Goal: Check status: Check status

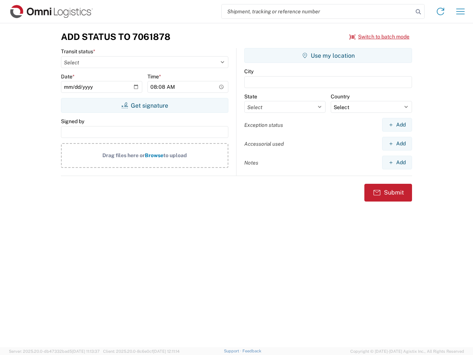
click at [318, 11] on input "search" at bounding box center [318, 11] width 192 height 14
click at [419, 12] on icon at bounding box center [419, 12] width 10 height 10
click at [441, 11] on icon at bounding box center [441, 12] width 12 height 12
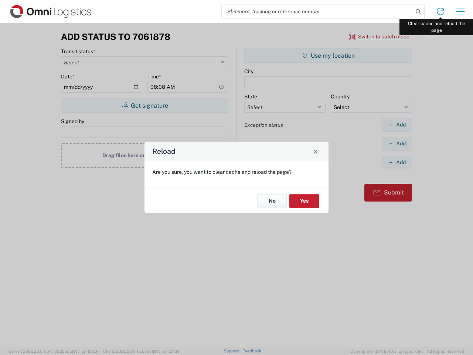
click at [461, 11] on div "Reload Are you sure, you want to clear cache and reload the page? No Yes" at bounding box center [236, 177] width 473 height 355
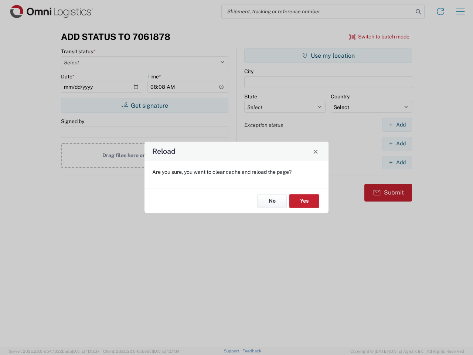
click at [380, 37] on div "Reload Are you sure, you want to clear cache and reload the page? No Yes" at bounding box center [236, 177] width 473 height 355
click at [145, 105] on div "Reload Are you sure, you want to clear cache and reload the page? No Yes" at bounding box center [236, 177] width 473 height 355
click at [328, 55] on div "Reload Are you sure, you want to clear cache and reload the page? No Yes" at bounding box center [236, 177] width 473 height 355
click at [397, 125] on div "Reload Are you sure, you want to clear cache and reload the page? No Yes" at bounding box center [236, 177] width 473 height 355
click at [397, 144] on div "Reload Are you sure, you want to clear cache and reload the page? No Yes" at bounding box center [236, 177] width 473 height 355
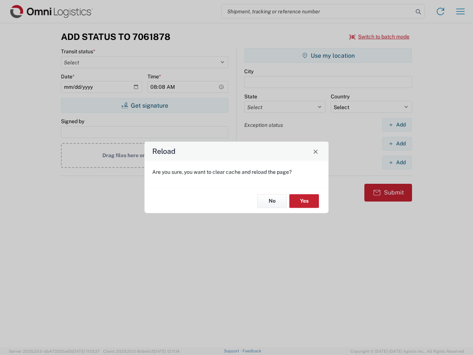
click at [397, 162] on div "Reload Are you sure, you want to clear cache and reload the page? No Yes" at bounding box center [236, 177] width 473 height 355
